Goal: Information Seeking & Learning: Learn about a topic

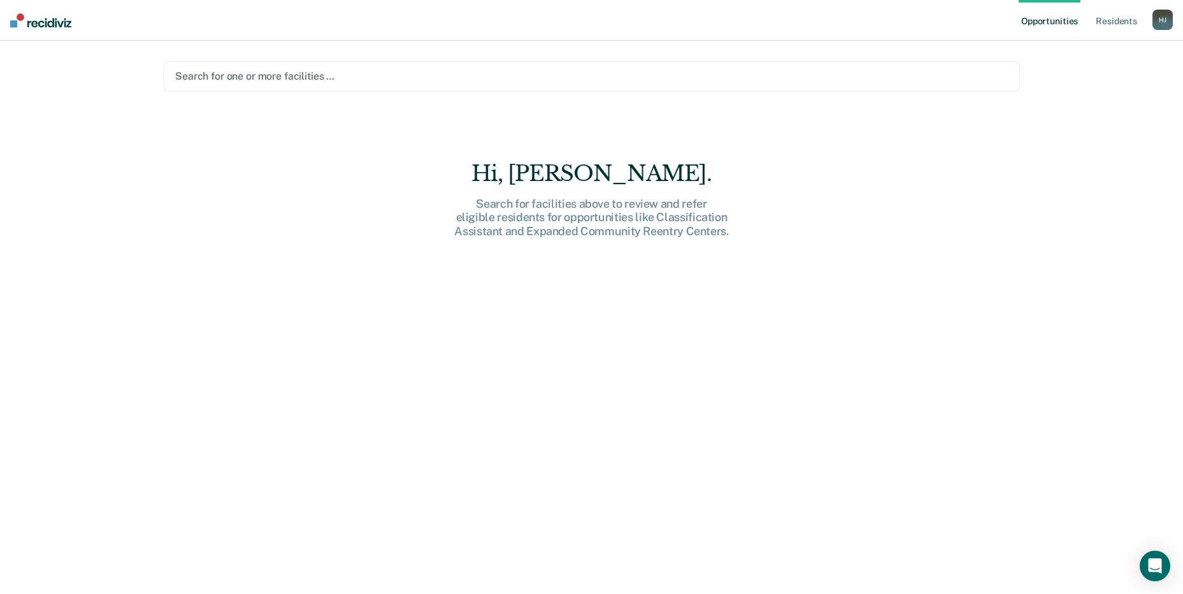
click at [329, 81] on div at bounding box center [591, 76] width 832 height 15
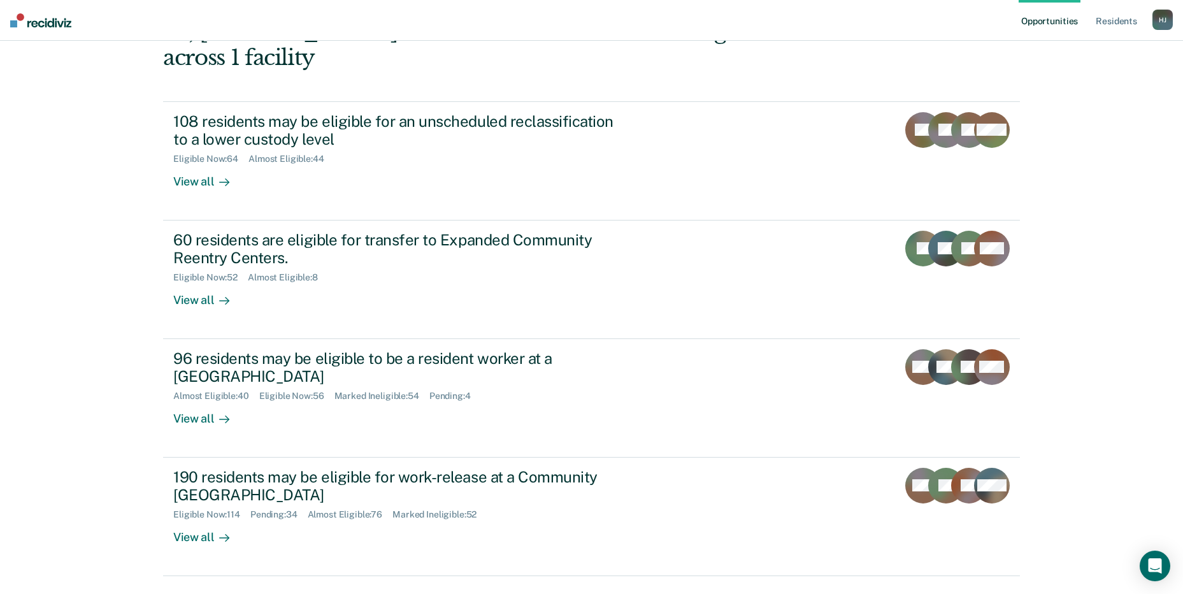
scroll to position [96, 0]
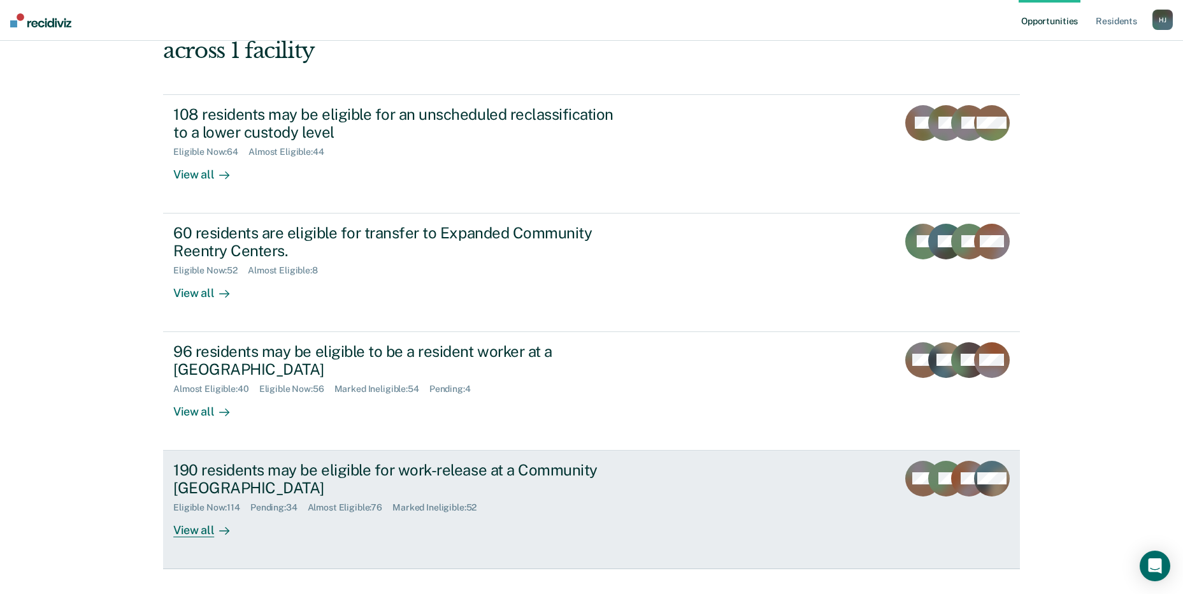
click at [250, 460] on div "190 residents may be eligible for work-release at a Community [GEOGRAPHIC_DATA]" at bounding box center [396, 478] width 447 height 37
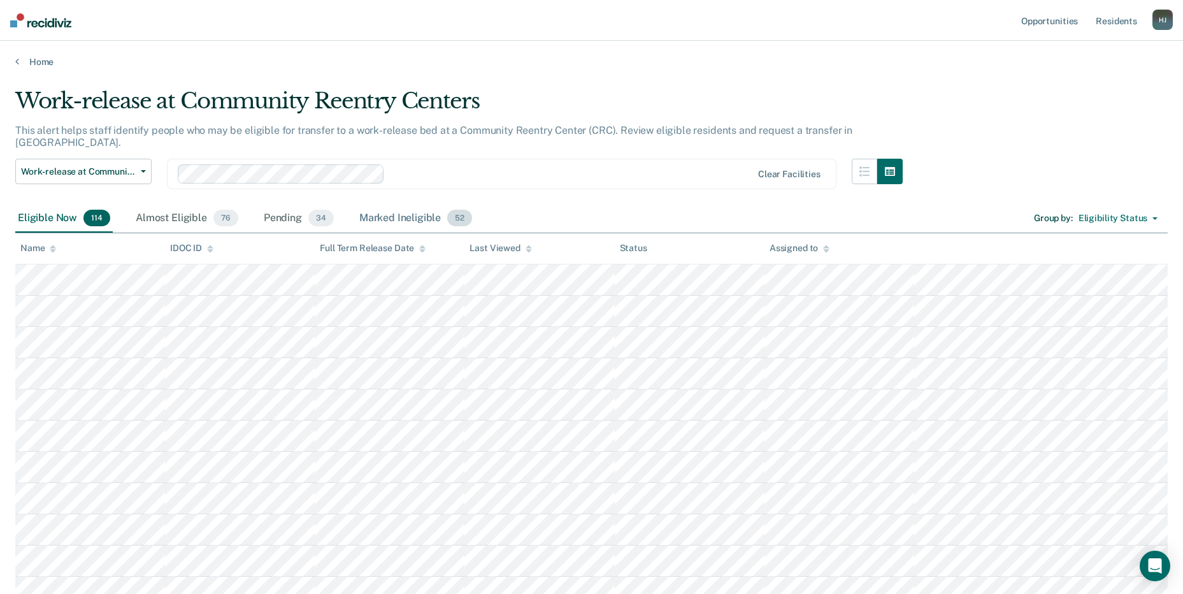
click at [362, 204] on div "Marked Ineligible 52" at bounding box center [416, 218] width 118 height 28
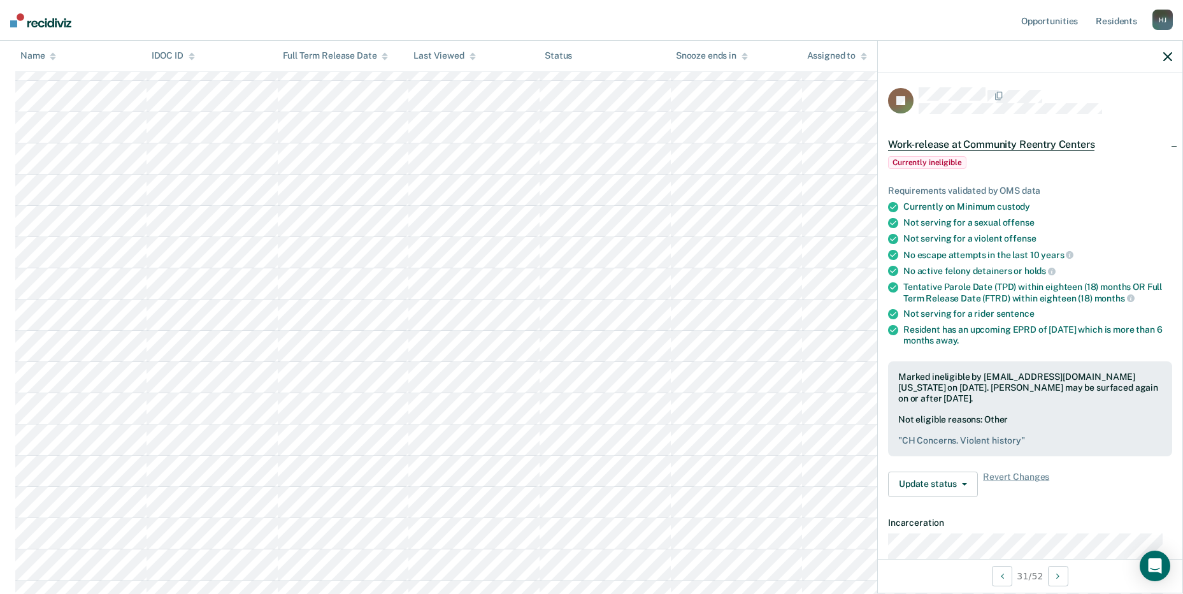
scroll to position [990, 0]
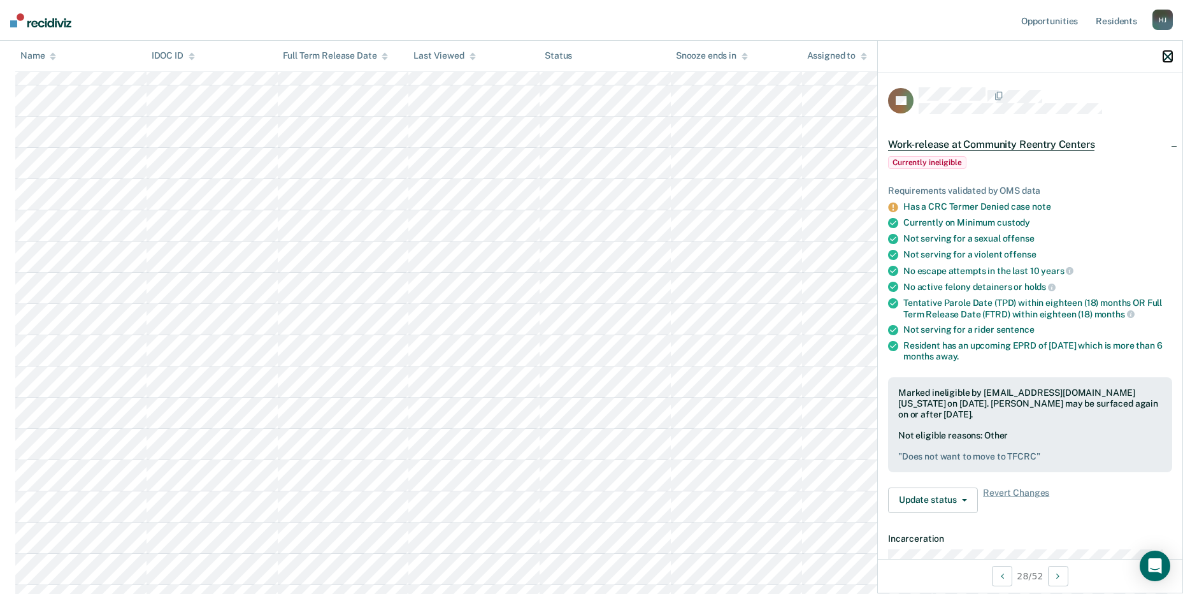
click at [1171, 58] on icon "button" at bounding box center [1167, 56] width 9 height 9
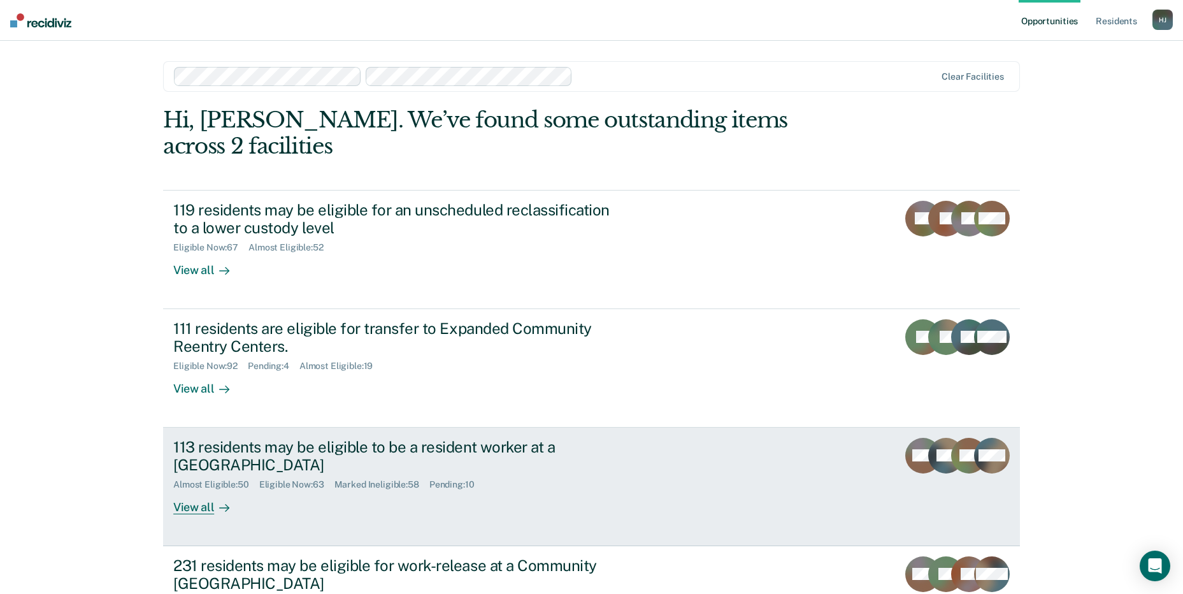
scroll to position [96, 0]
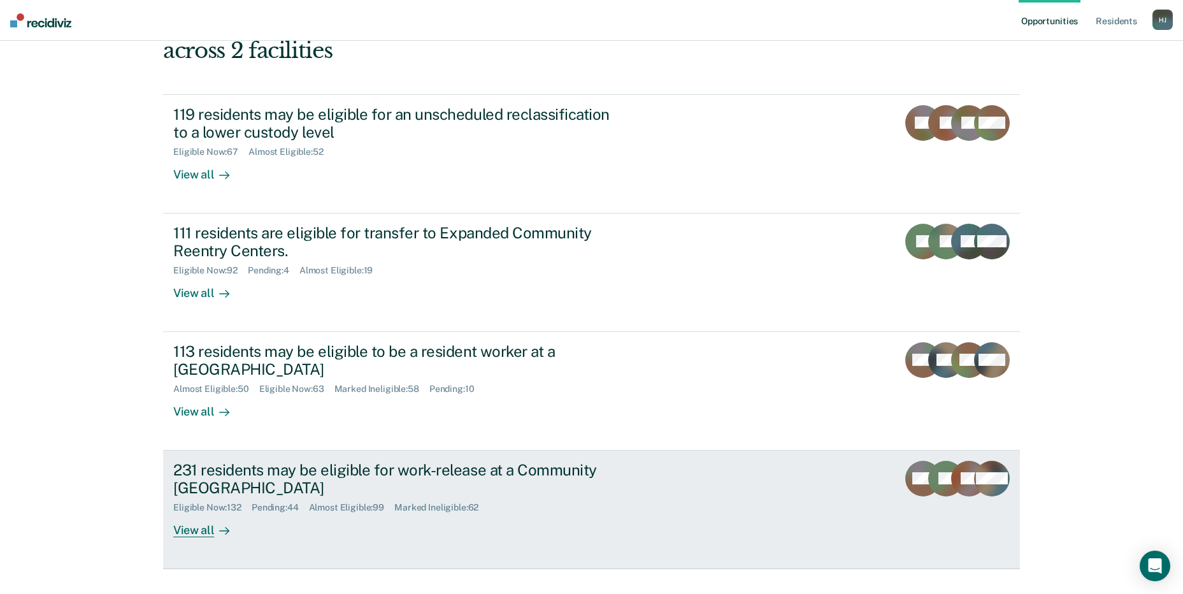
click at [253, 460] on div "231 residents may be eligible for work-release at a Community [GEOGRAPHIC_DATA]" at bounding box center [396, 478] width 447 height 37
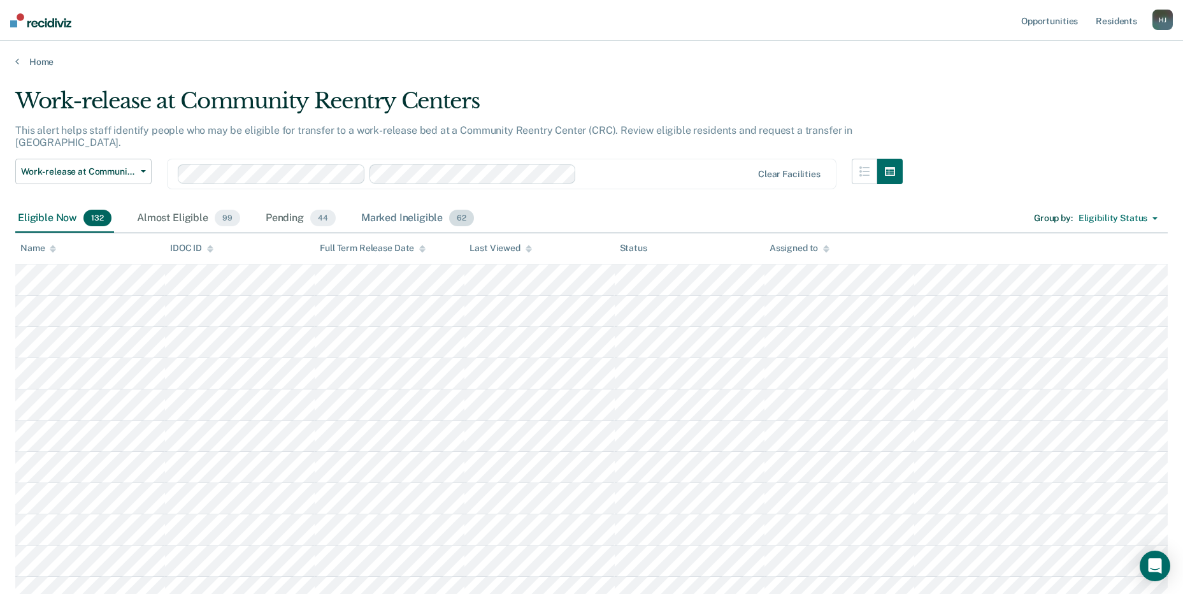
click at [453, 213] on span "62" at bounding box center [461, 218] width 25 height 17
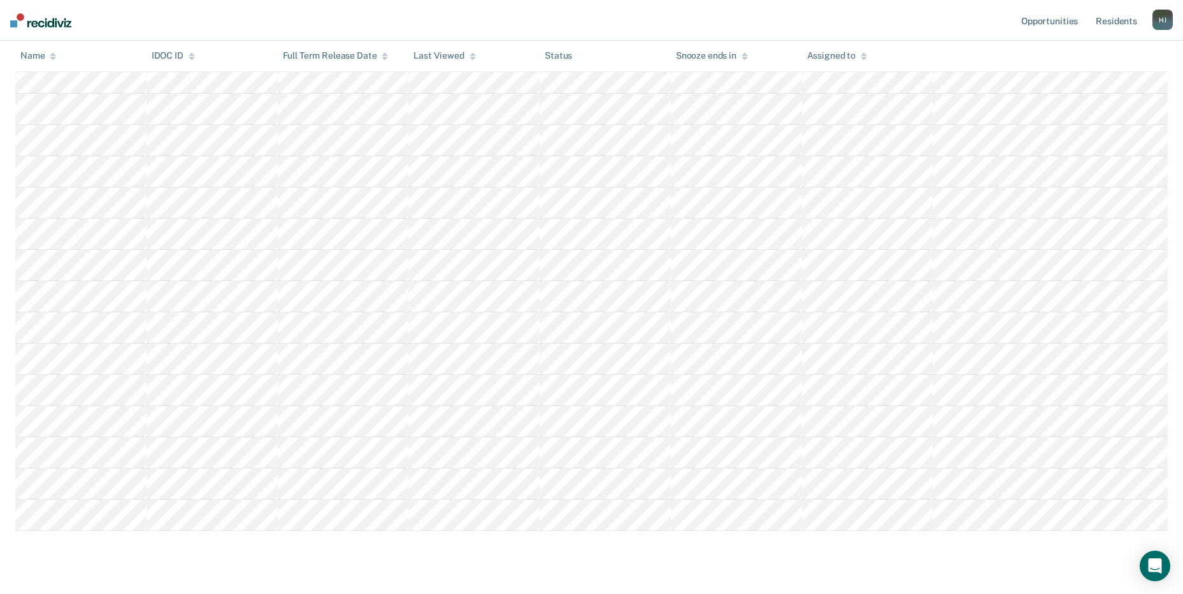
scroll to position [1685, 0]
drag, startPoint x: 411, startPoint y: 586, endPoint x: 411, endPoint y: 593, distance: 7.0
